Goal: Check status

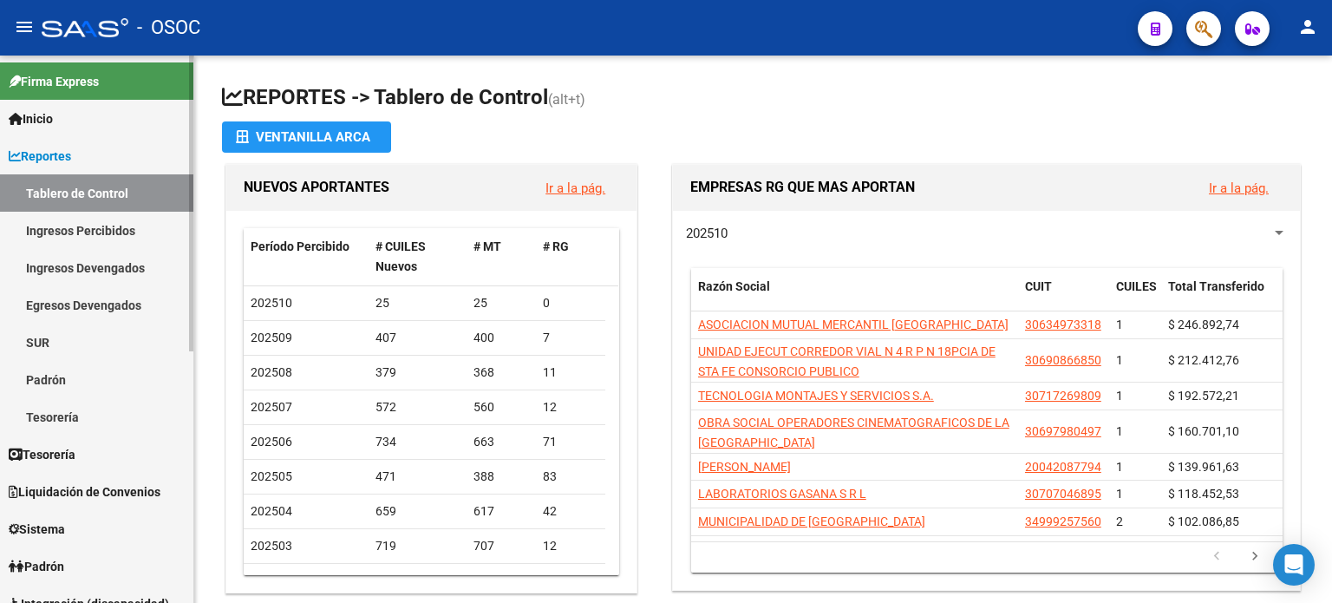
scroll to position [260, 0]
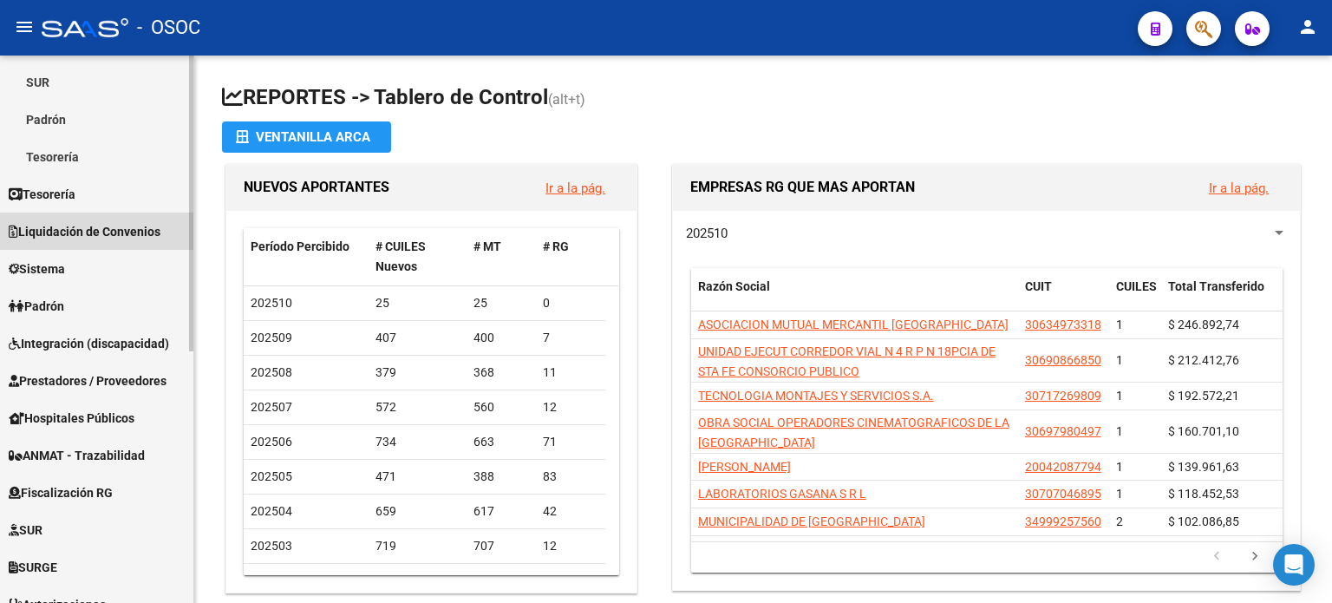
click at [82, 225] on span "Liquidación de Convenios" at bounding box center [85, 231] width 152 height 19
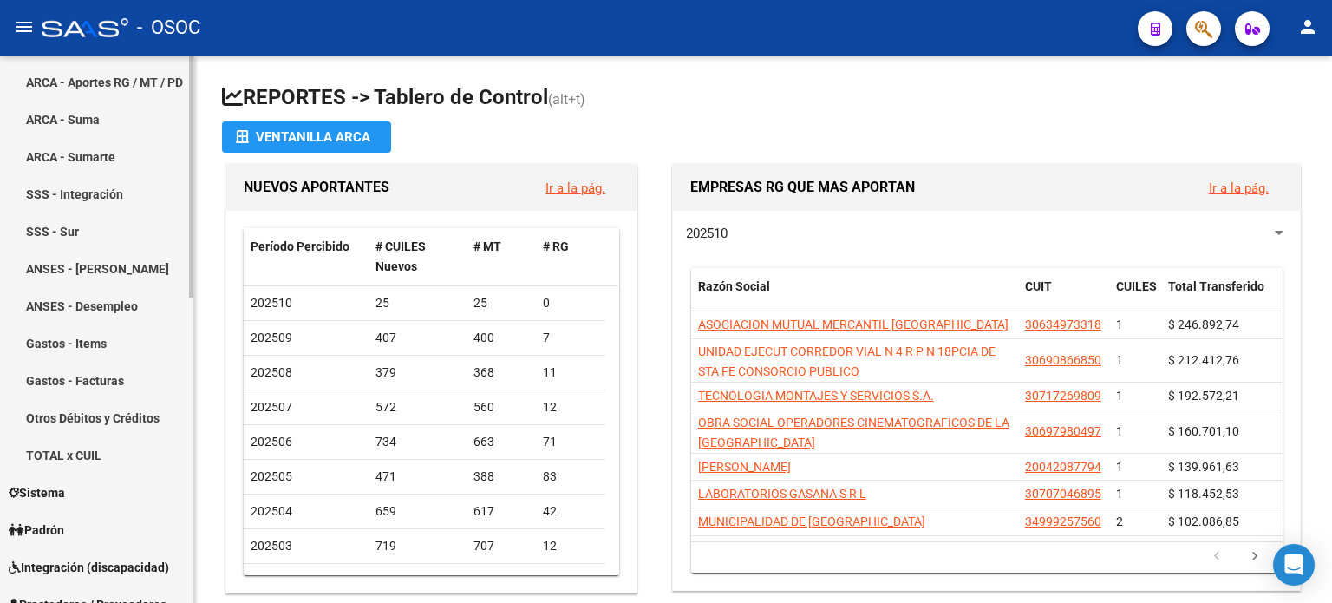
click at [80, 347] on link "Gastos - Items" at bounding box center [96, 342] width 193 height 37
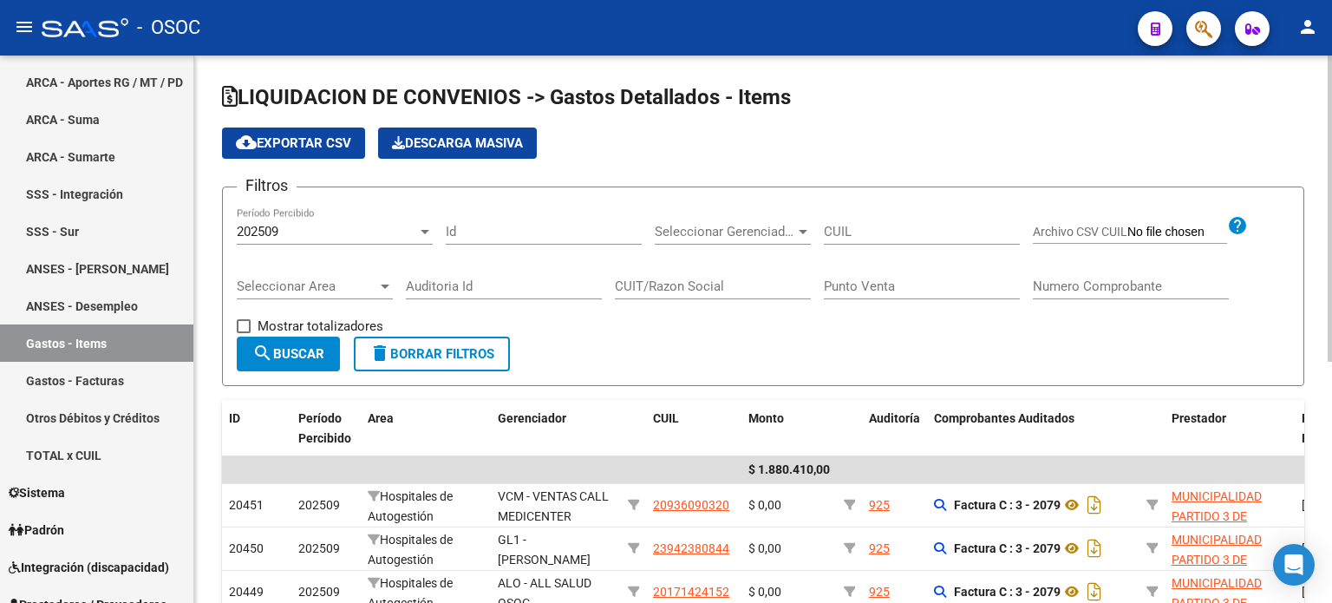
click at [376, 234] on div "202509" at bounding box center [327, 232] width 180 height 16
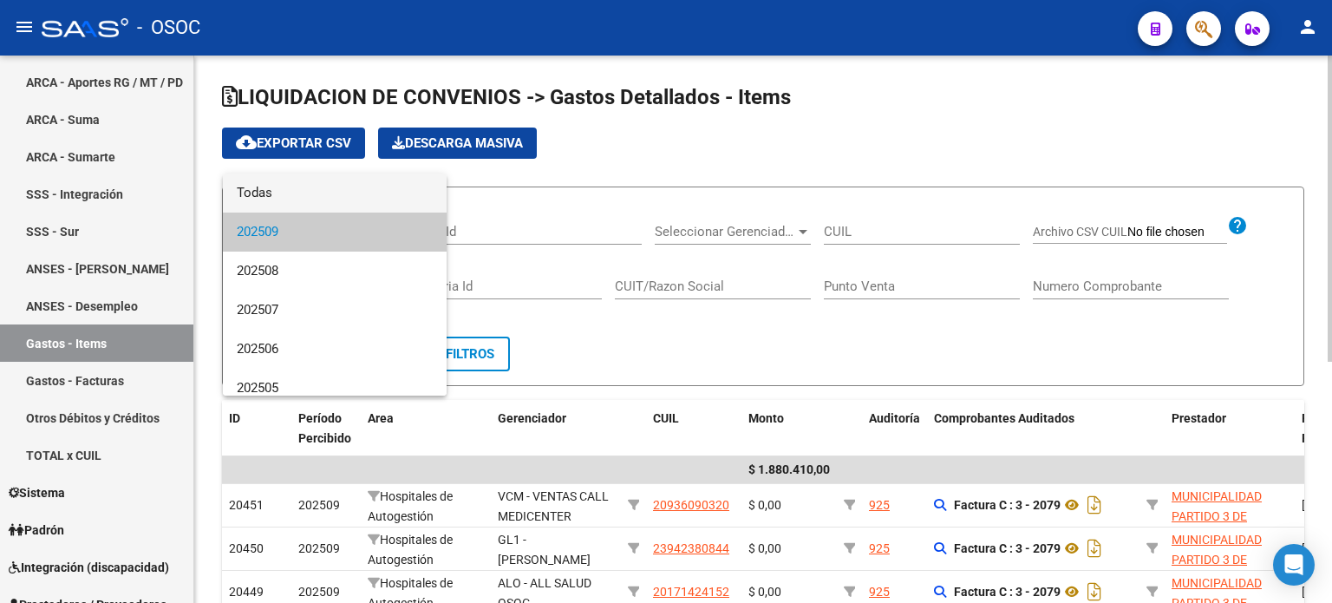
drag, startPoint x: 347, startPoint y: 190, endPoint x: 363, endPoint y: 206, distance: 22.7
click at [347, 189] on span "Todas" at bounding box center [335, 192] width 196 height 39
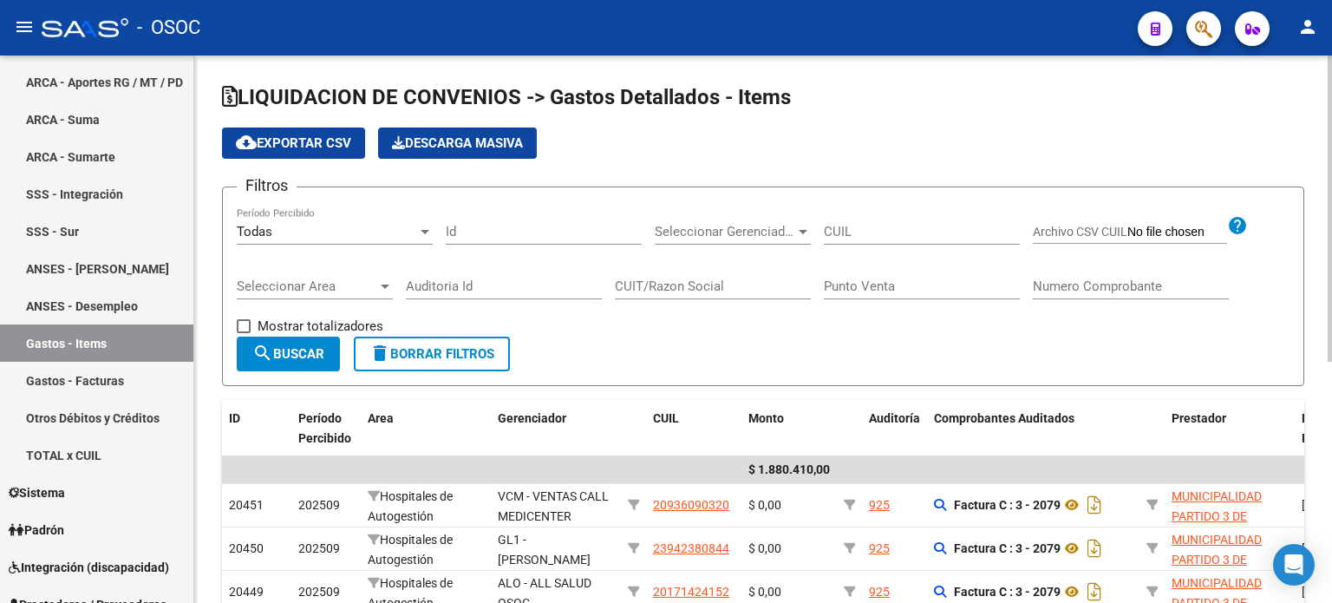
click at [859, 240] on div "CUIL" at bounding box center [922, 225] width 196 height 37
click at [857, 235] on input "CUIL" at bounding box center [922, 232] width 196 height 16
paste input "22665728"
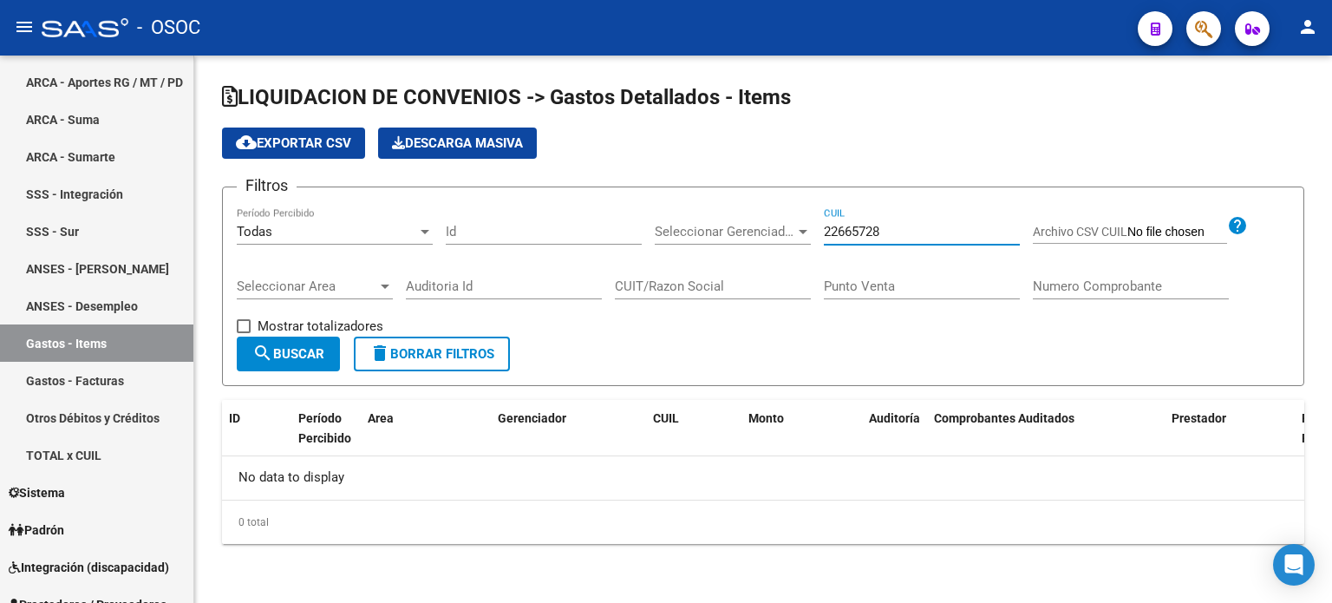
type input "22665728"
